Goal: Task Accomplishment & Management: Manage account settings

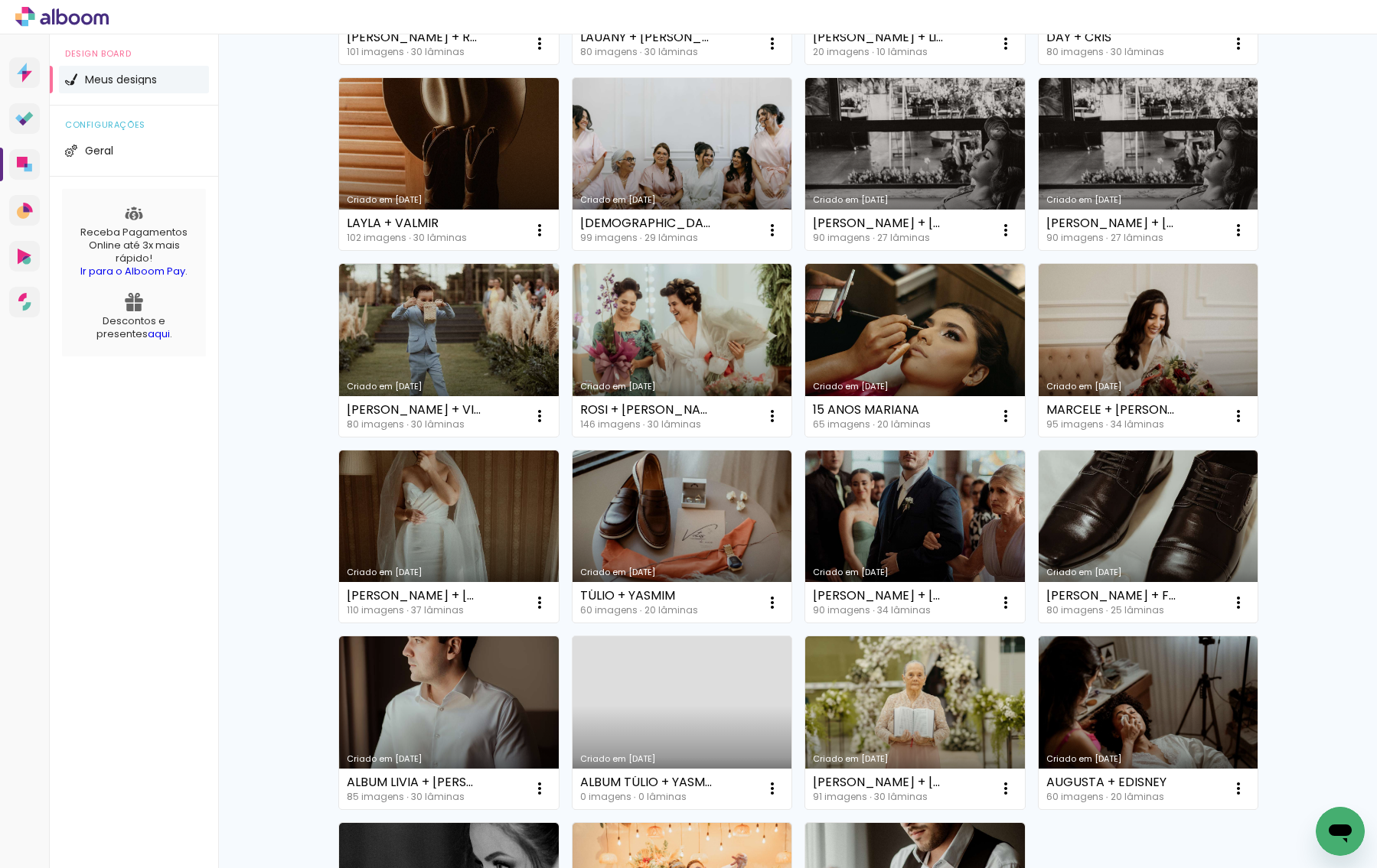
scroll to position [664, 0]
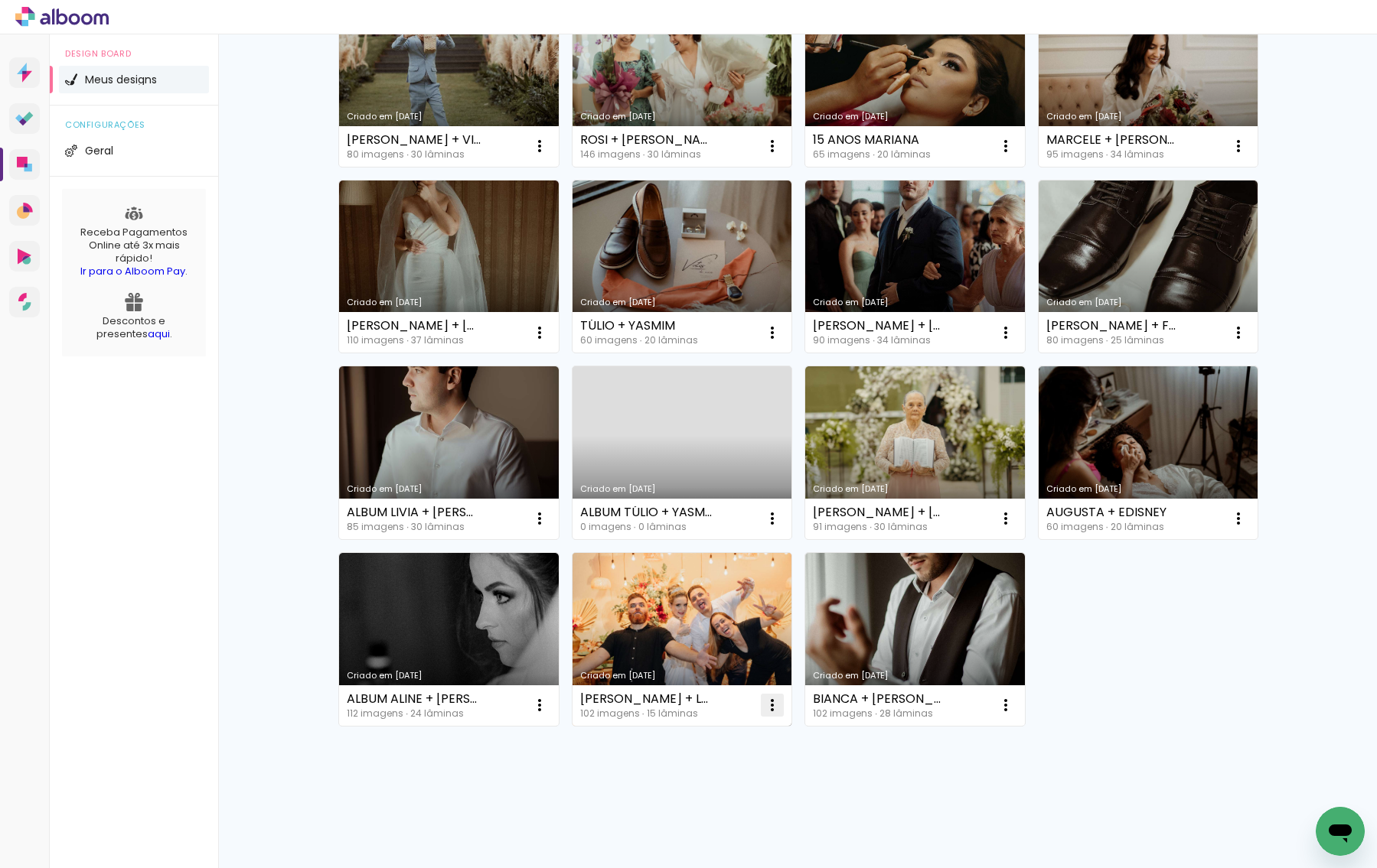
click at [773, 710] on iron-icon at bounding box center [772, 705] width 18 height 18
click at [709, 800] on paper-item "Excluir" at bounding box center [711, 807] width 151 height 31
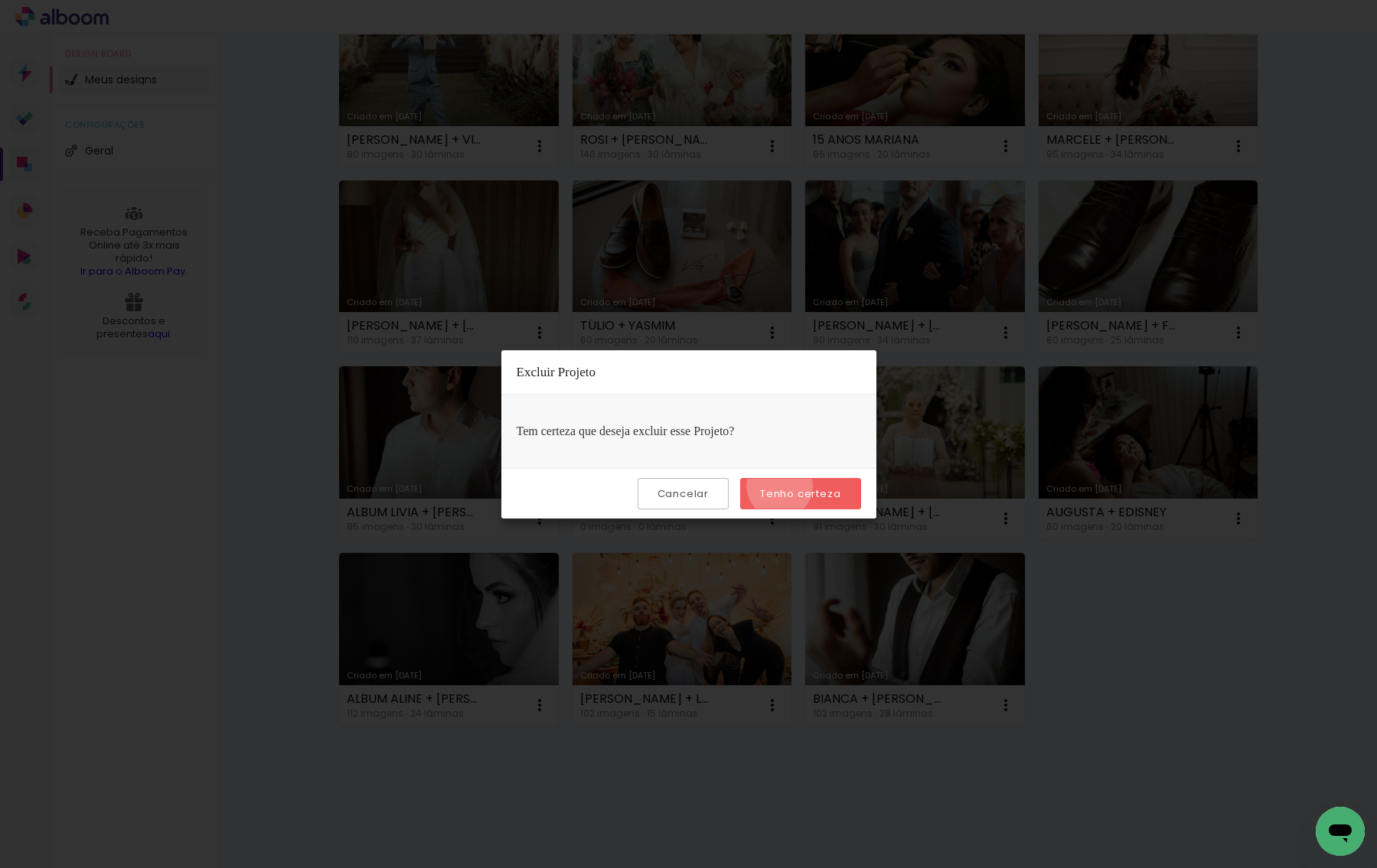
click at [0, 0] on slot "Tenho certeza" at bounding box center [0, 0] width 0 height 0
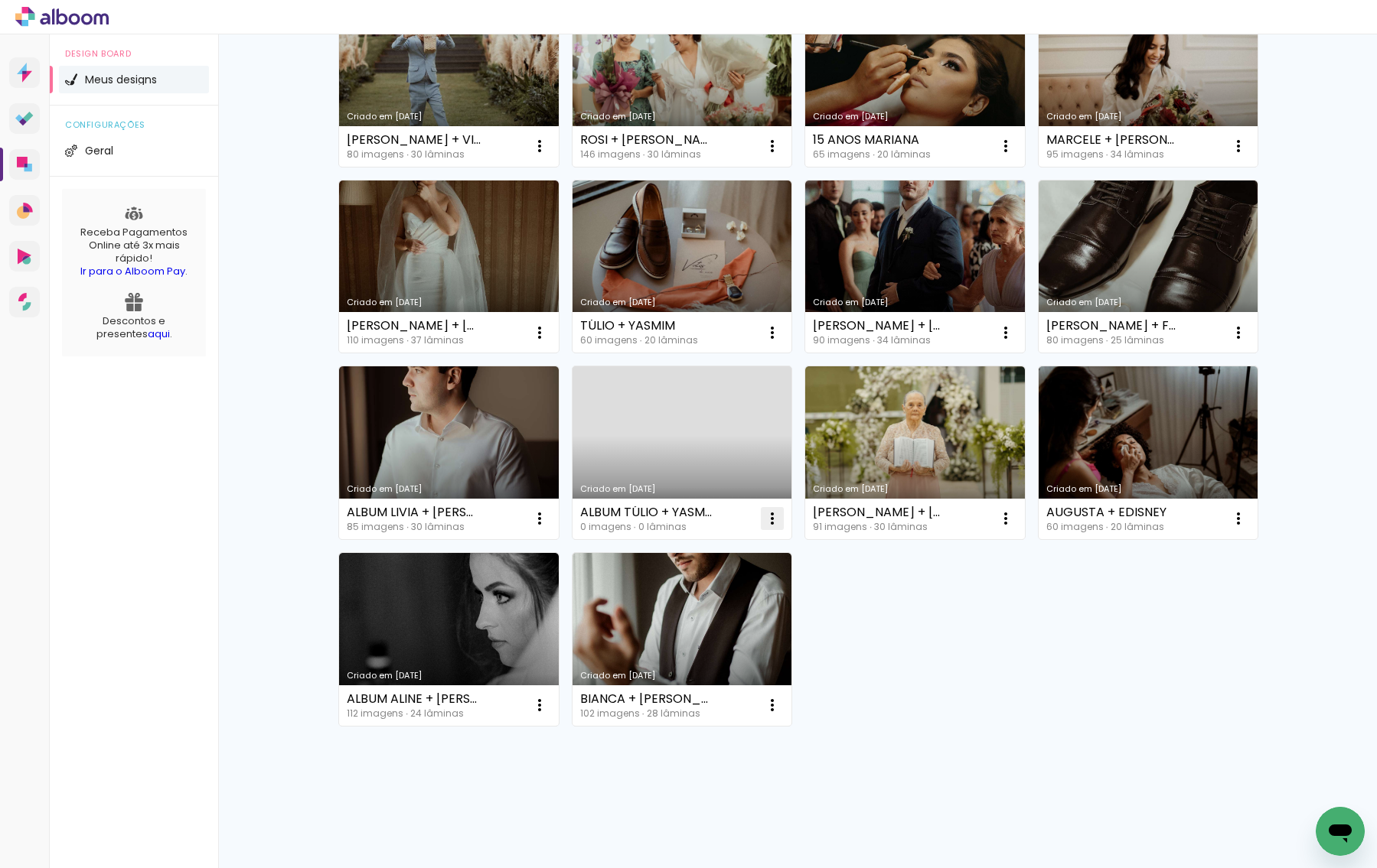
click at [773, 526] on iron-icon at bounding box center [772, 518] width 18 height 18
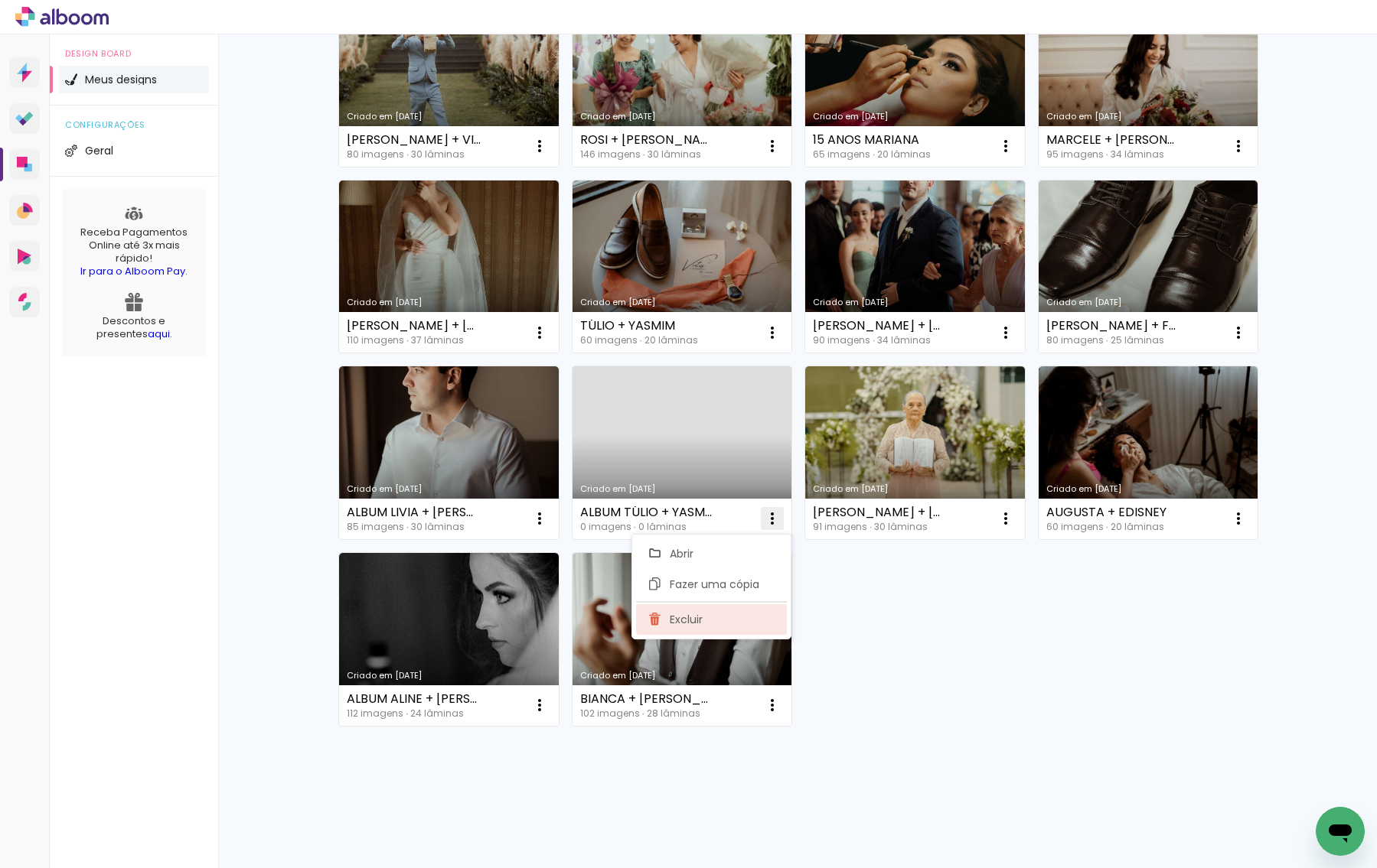
click at [716, 619] on paper-item "Excluir" at bounding box center [711, 620] width 151 height 31
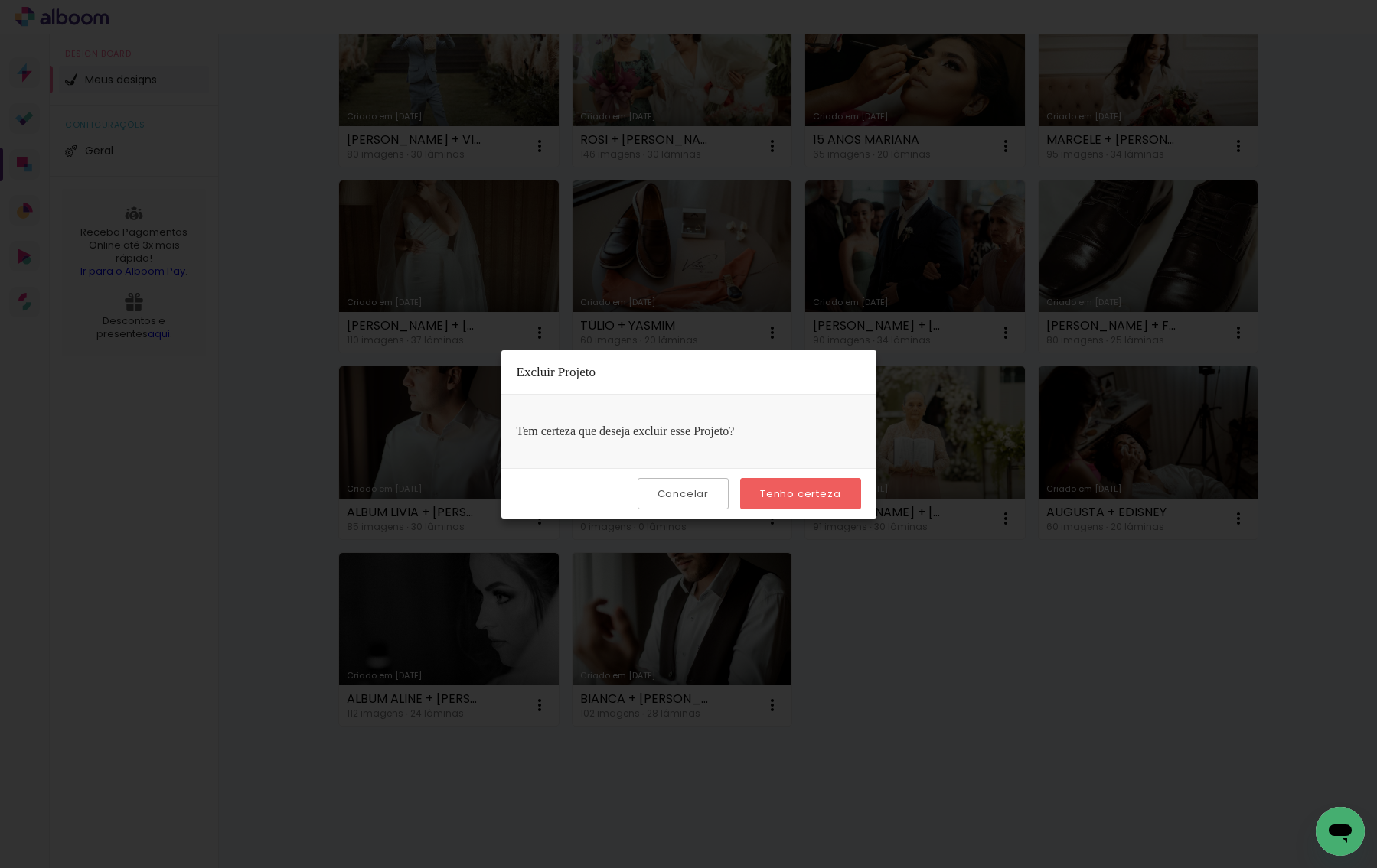
click at [0, 0] on slot "Tenho certeza" at bounding box center [0, 0] width 0 height 0
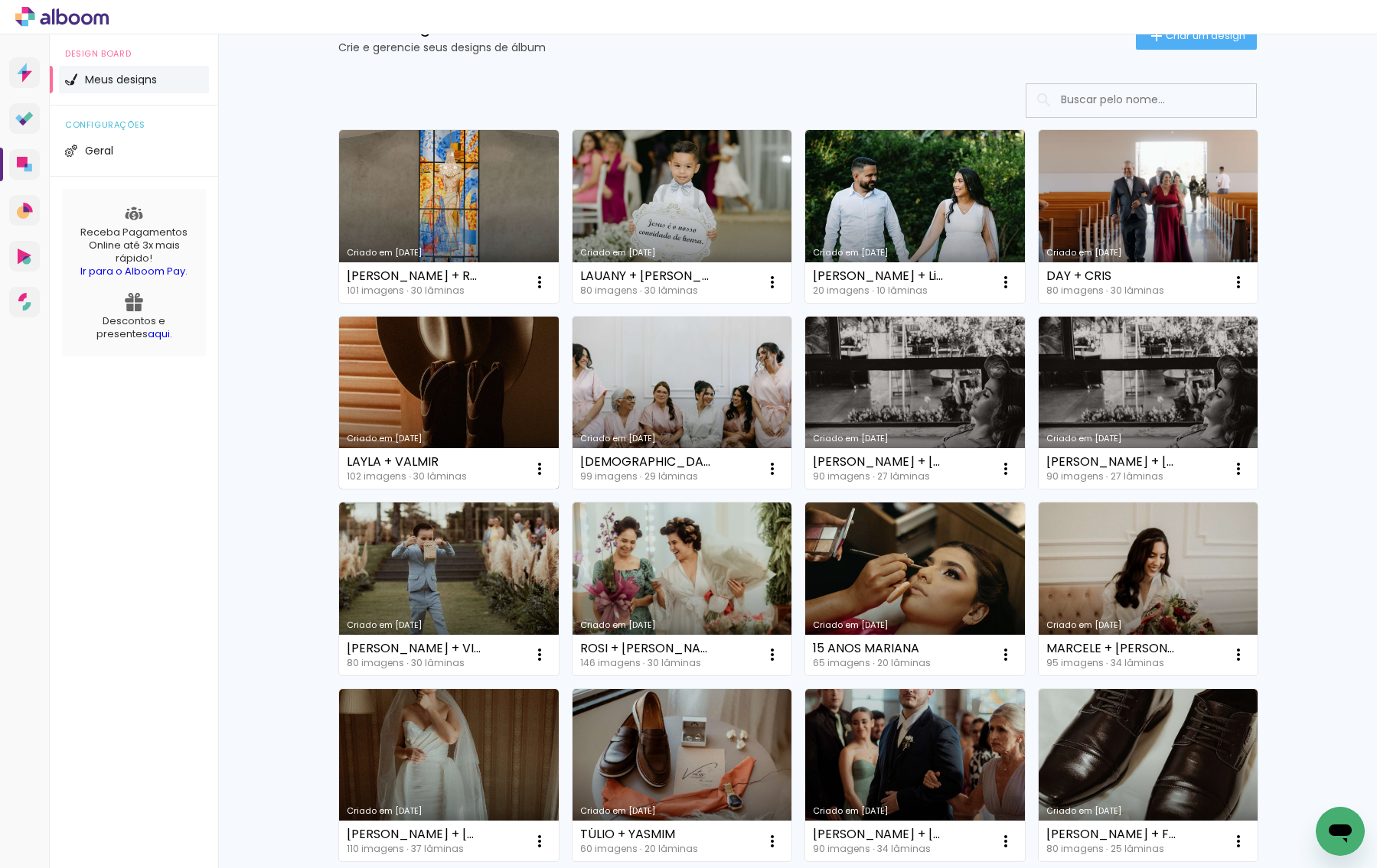
scroll to position [157, 0]
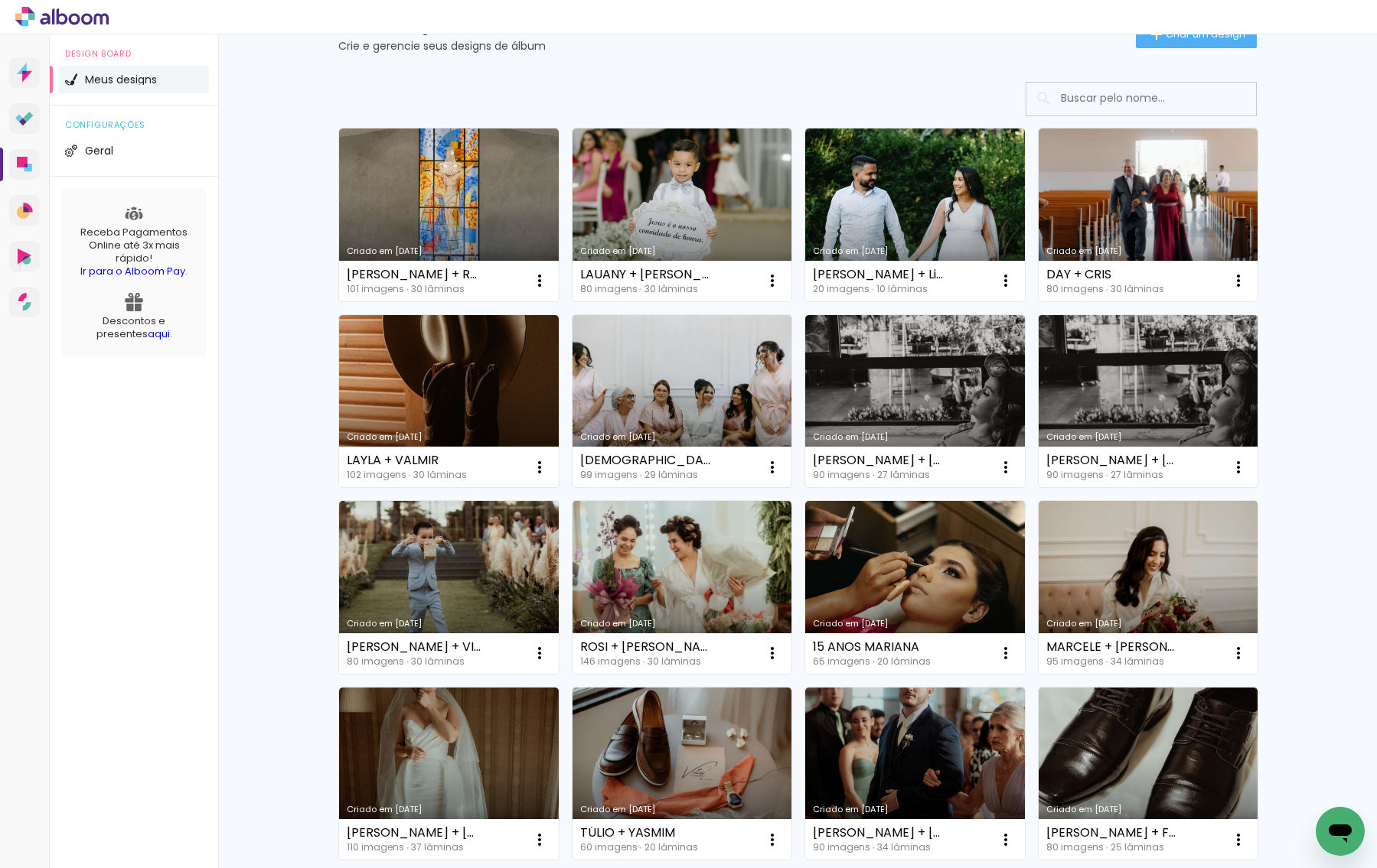
click at [1110, 389] on link "Criado em [DATE]" at bounding box center [1148, 401] width 219 height 173
